Goal: Information Seeking & Learning: Learn about a topic

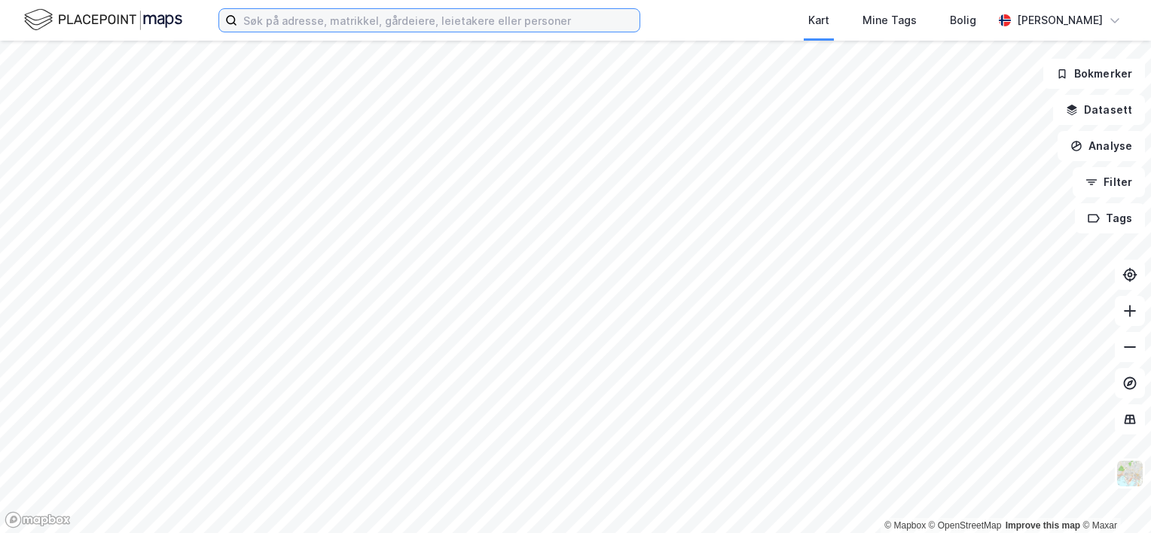
click at [317, 18] on input at bounding box center [438, 20] width 402 height 23
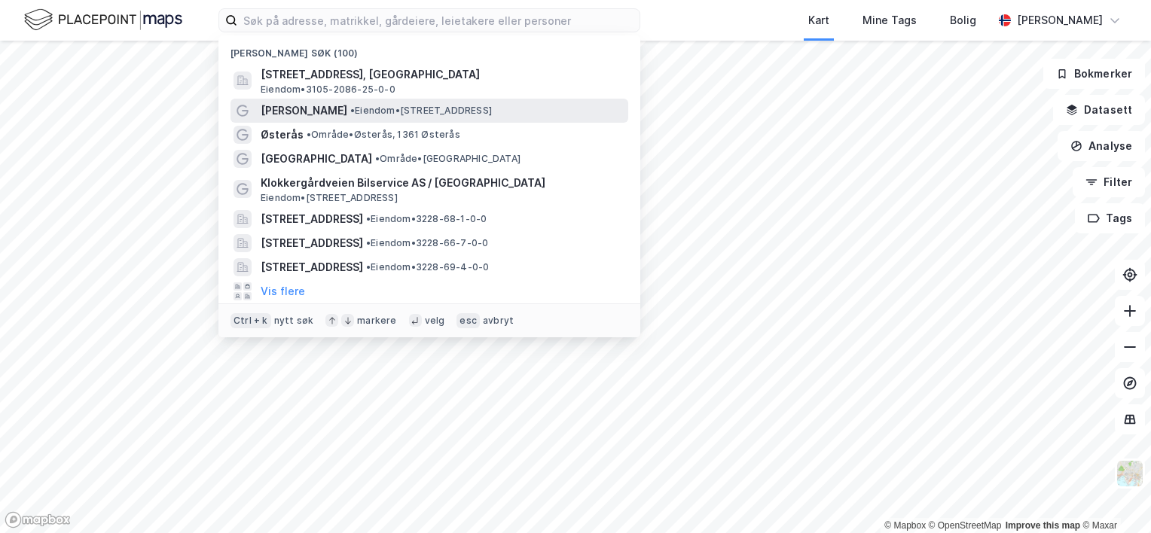
click at [322, 117] on div "[PERSON_NAME] • Eiendom • [STREET_ADDRESS]" at bounding box center [443, 111] width 365 height 18
